Goal: Task Accomplishment & Management: Use online tool/utility

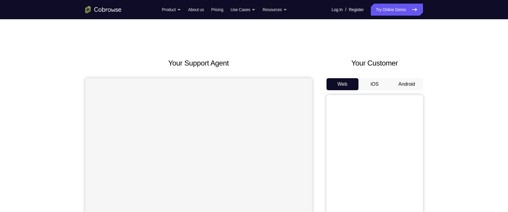
click at [411, 82] on button "Android" at bounding box center [407, 84] width 32 height 12
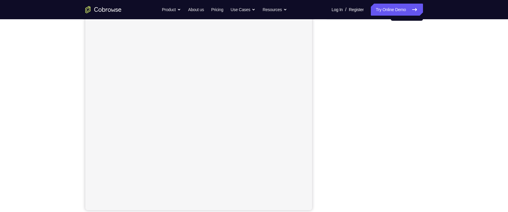
scroll to position [50, 0]
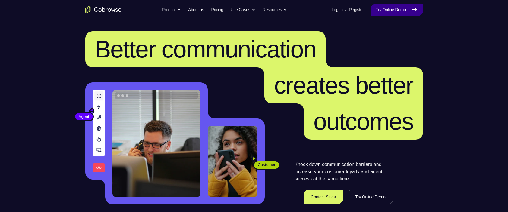
click at [388, 10] on link "Try Online Demo" at bounding box center [397, 10] width 52 height 12
click at [380, 7] on link "Try Online Demo" at bounding box center [397, 10] width 52 height 12
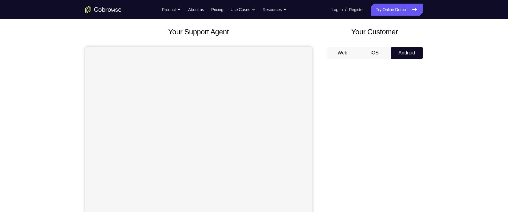
scroll to position [33, 0]
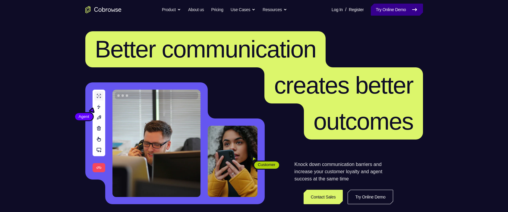
click at [395, 13] on link "Try Online Demo" at bounding box center [397, 10] width 52 height 12
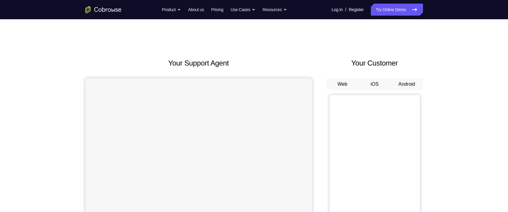
click at [413, 87] on button "Android" at bounding box center [407, 84] width 32 height 12
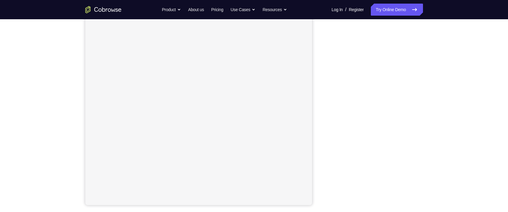
scroll to position [75, 0]
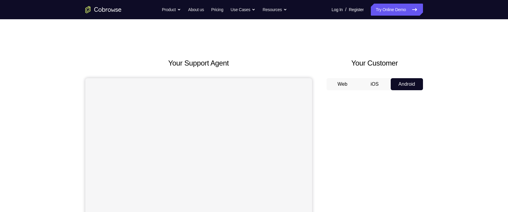
scroll to position [52, 0]
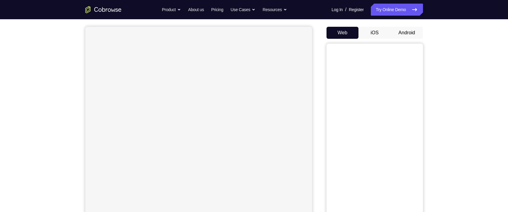
click at [407, 33] on button "Android" at bounding box center [407, 33] width 32 height 12
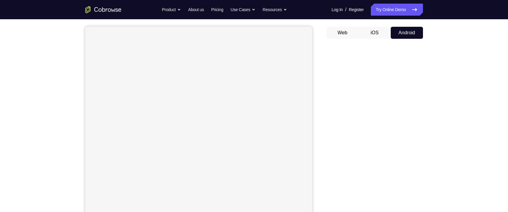
click at [407, 33] on button "Android" at bounding box center [407, 33] width 32 height 12
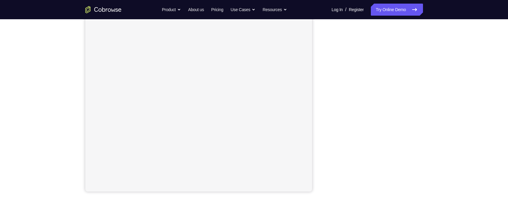
scroll to position [81, 0]
